Goal: Task Accomplishment & Management: Use online tool/utility

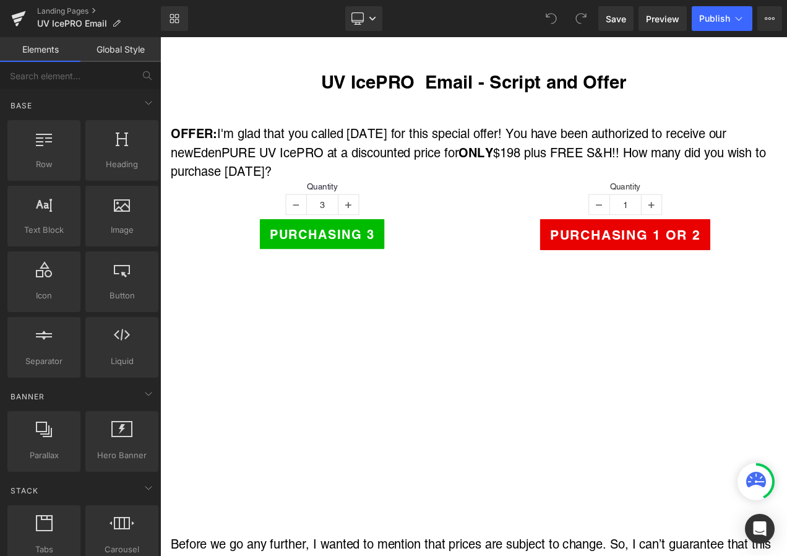
scroll to position [309, 0]
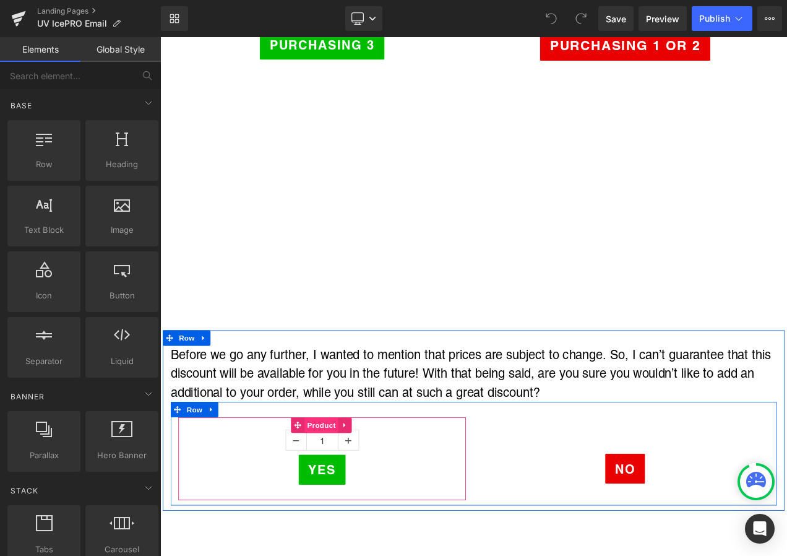
click at [352, 496] on span "Product" at bounding box center [353, 500] width 40 height 19
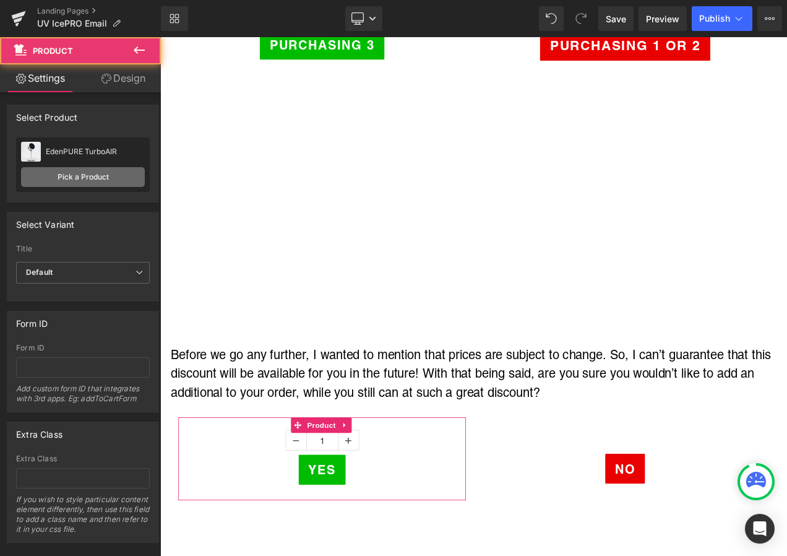
click at [91, 171] on link "Pick a Product" at bounding box center [83, 177] width 124 height 20
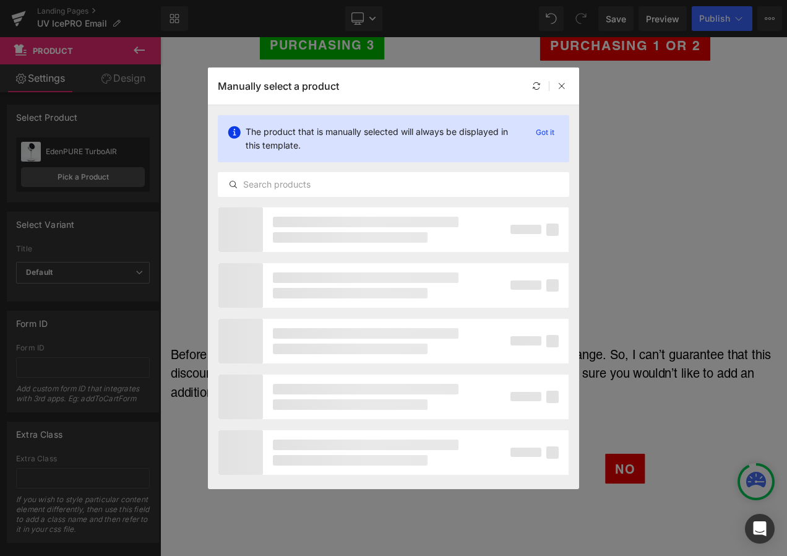
click at [329, 166] on div "The product that is manually selected will always be displayed in this template…" at bounding box center [393, 155] width 371 height 101
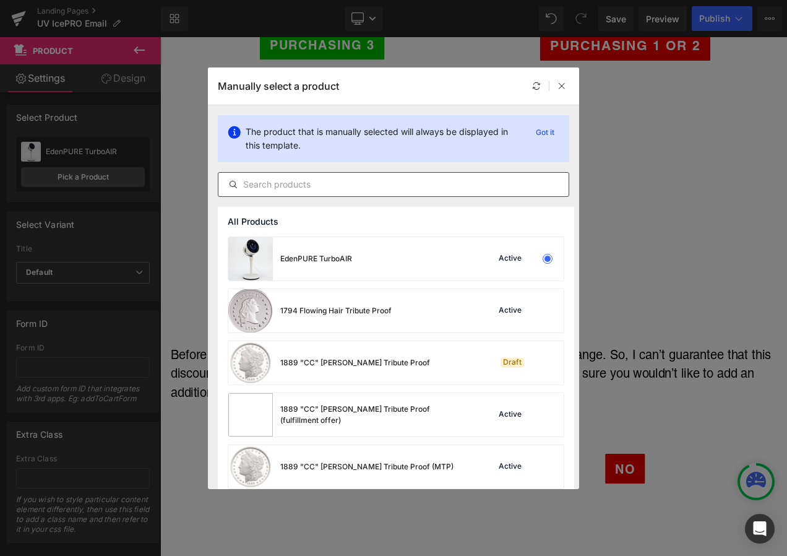
click at [329, 175] on div at bounding box center [394, 184] width 352 height 25
click at [327, 180] on input "text" at bounding box center [393, 184] width 350 height 15
type input "t"
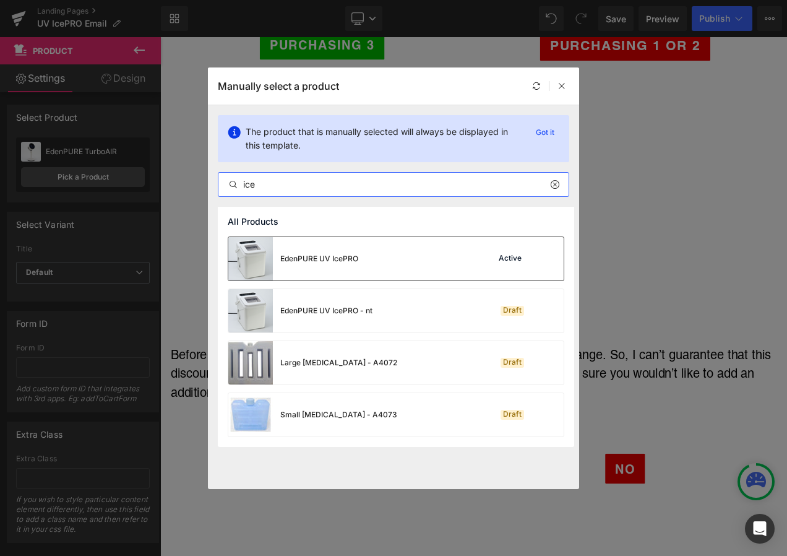
type input "ice"
click at [308, 269] on div "EdenPURE UV IcePRO" at bounding box center [293, 258] width 130 height 43
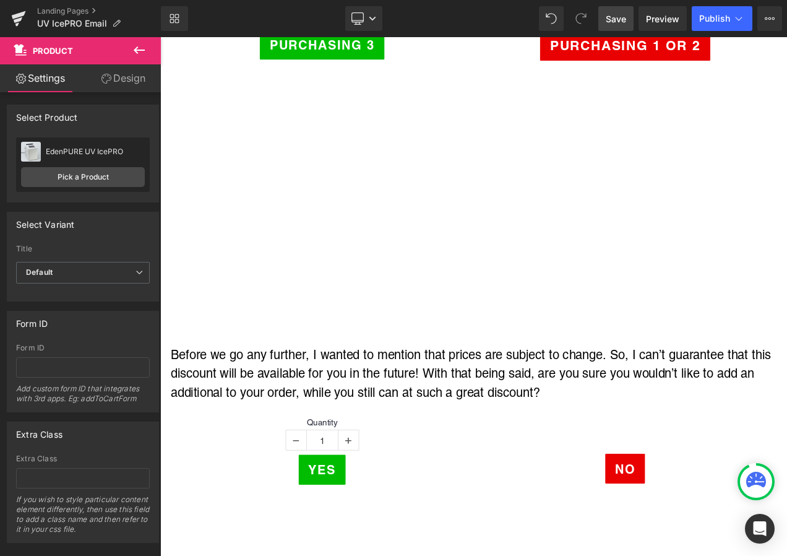
click at [613, 10] on link "Save" at bounding box center [615, 18] width 35 height 25
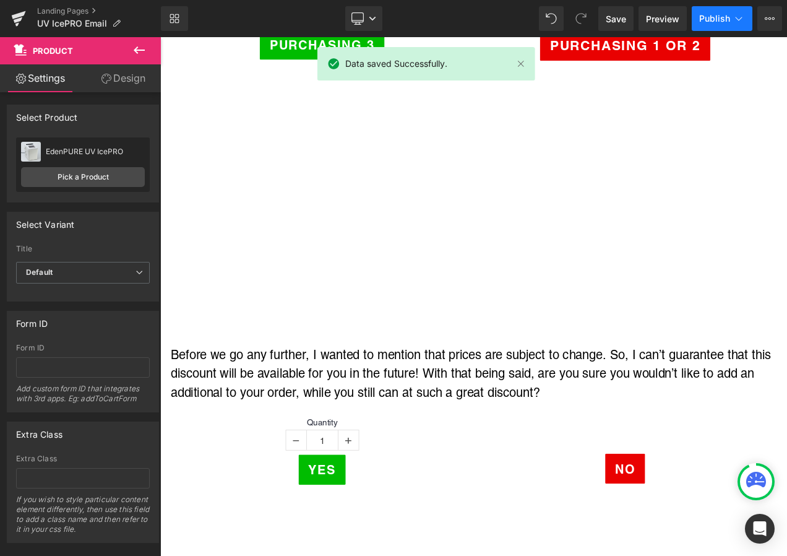
click at [718, 12] on button "Publish" at bounding box center [722, 18] width 61 height 25
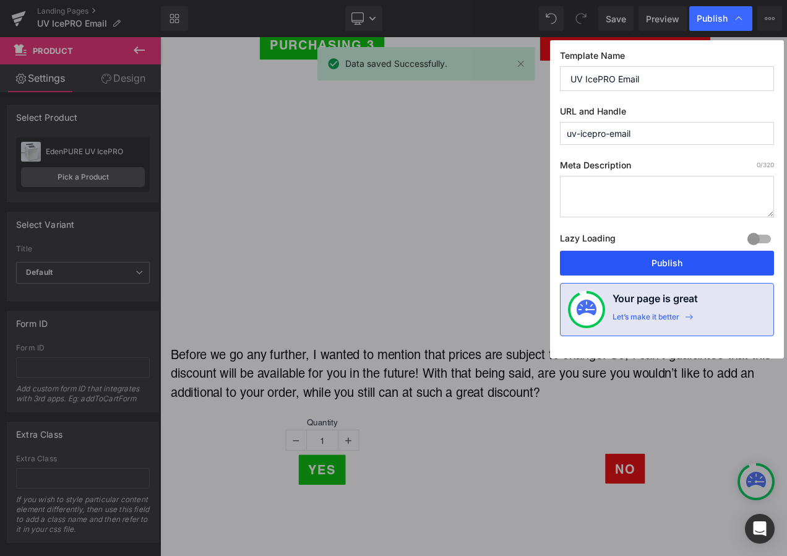
click at [665, 267] on button "Publish" at bounding box center [667, 263] width 214 height 25
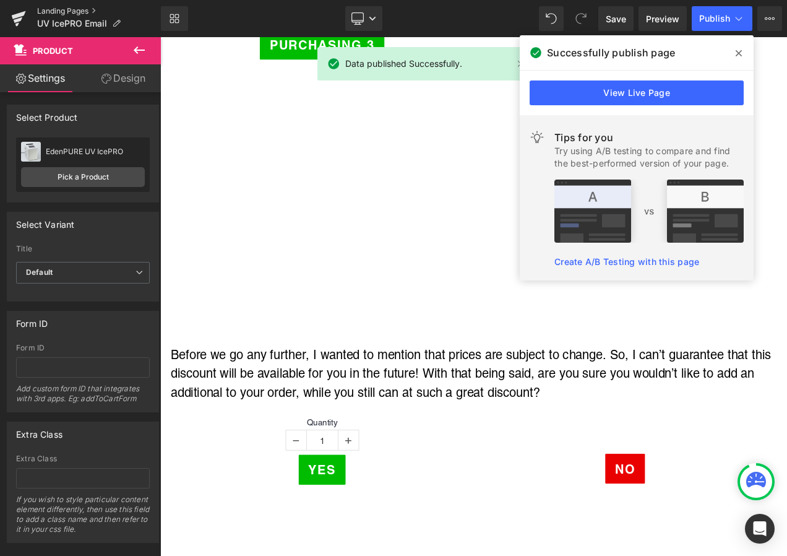
click at [69, 10] on link "Landing Pages" at bounding box center [99, 11] width 124 height 10
